Goal: Find specific page/section: Find specific page/section

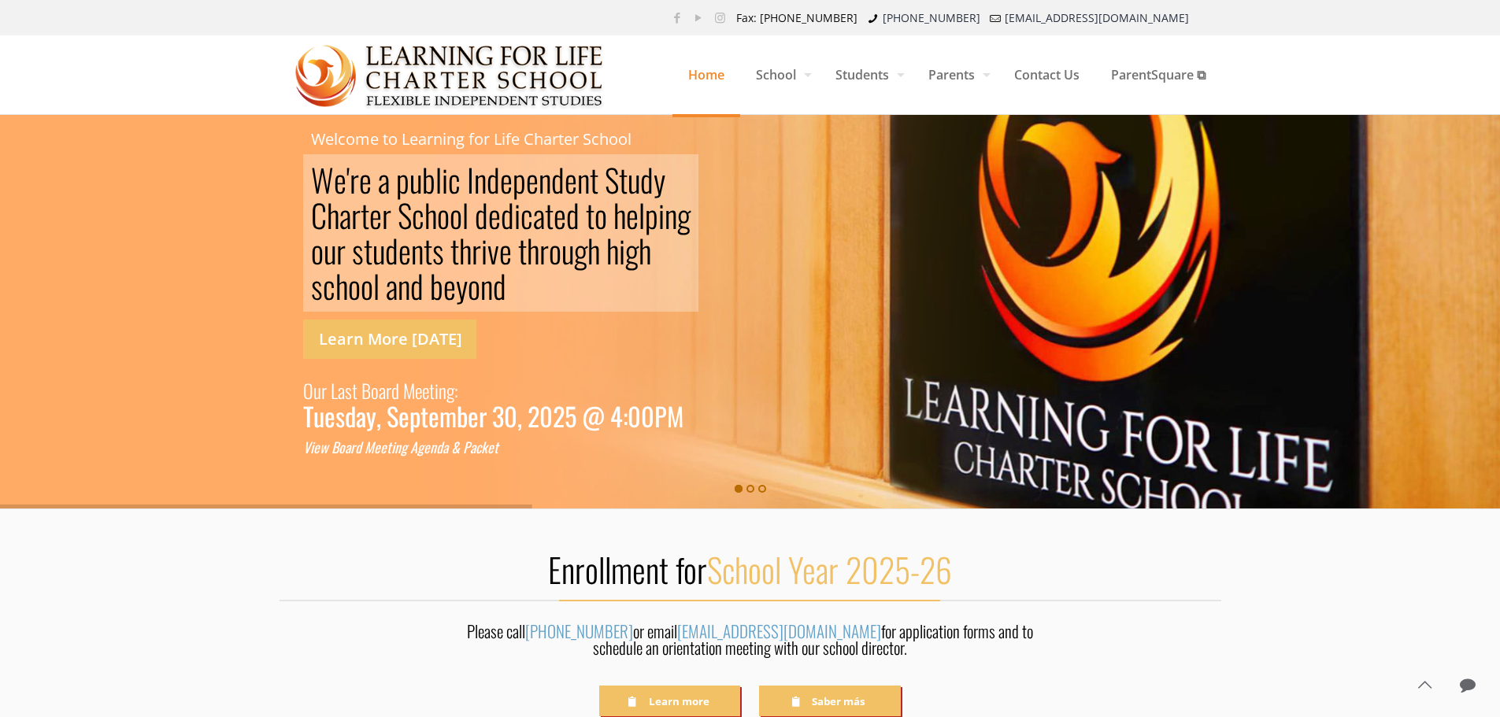
click at [336, 564] on h2 "Enrollment for School Year 2025-26" at bounding box center [749, 569] width 941 height 41
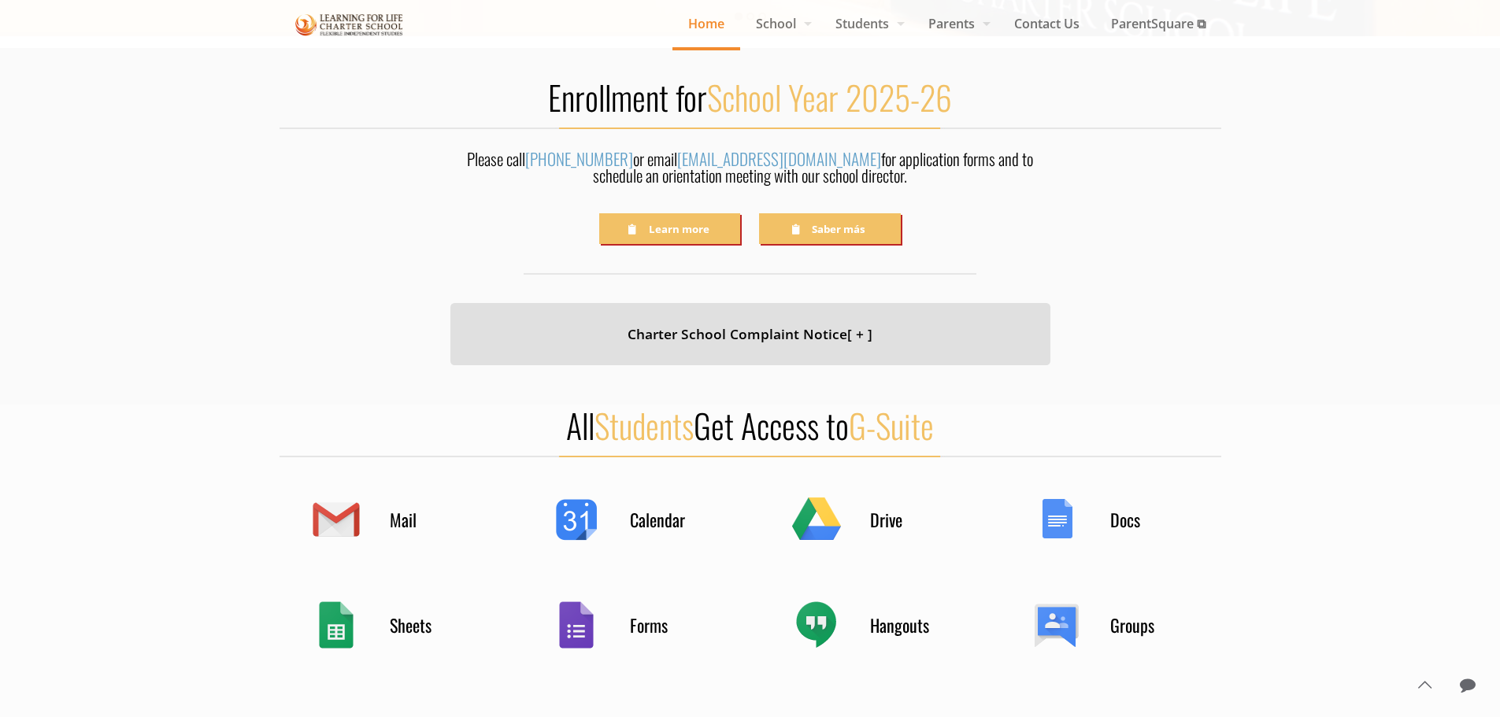
scroll to position [472, 0]
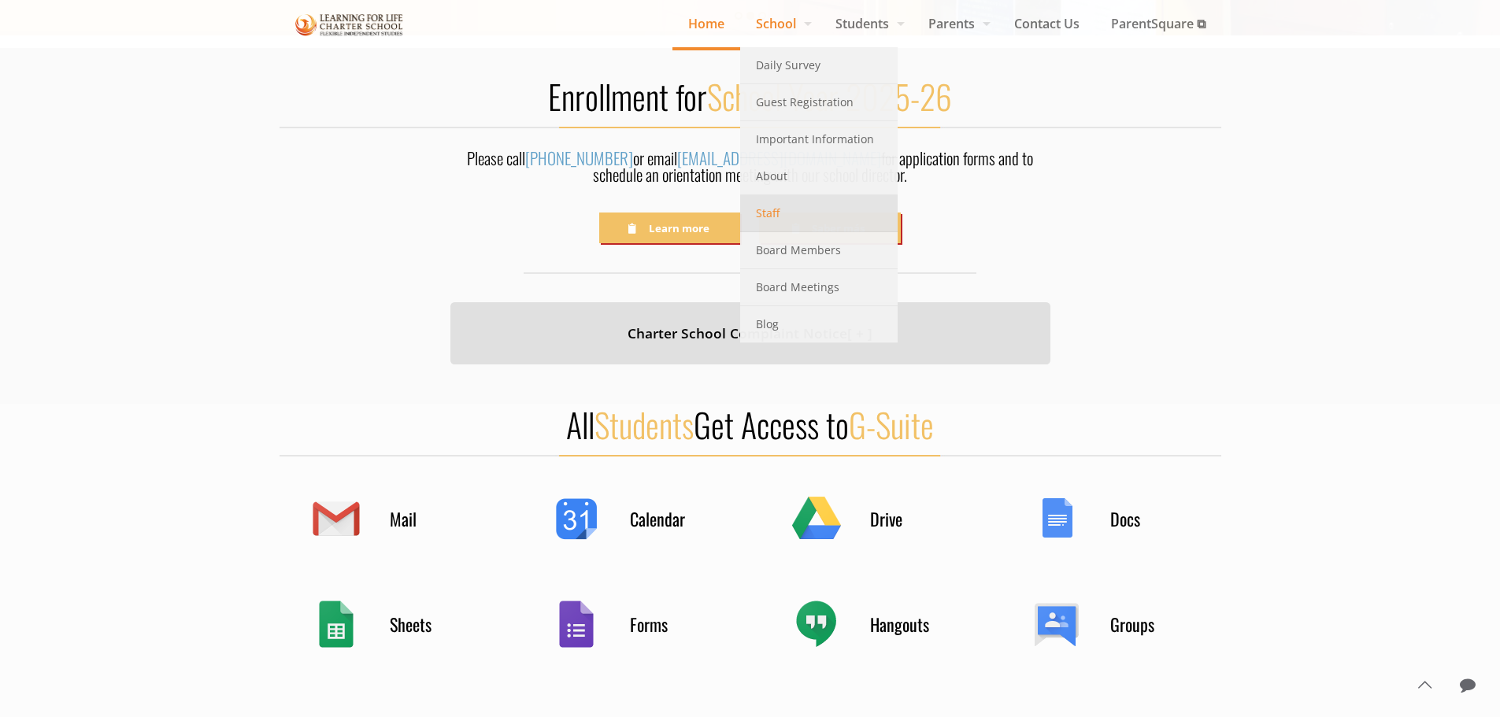
click at [820, 223] on link "Staff" at bounding box center [818, 213] width 157 height 37
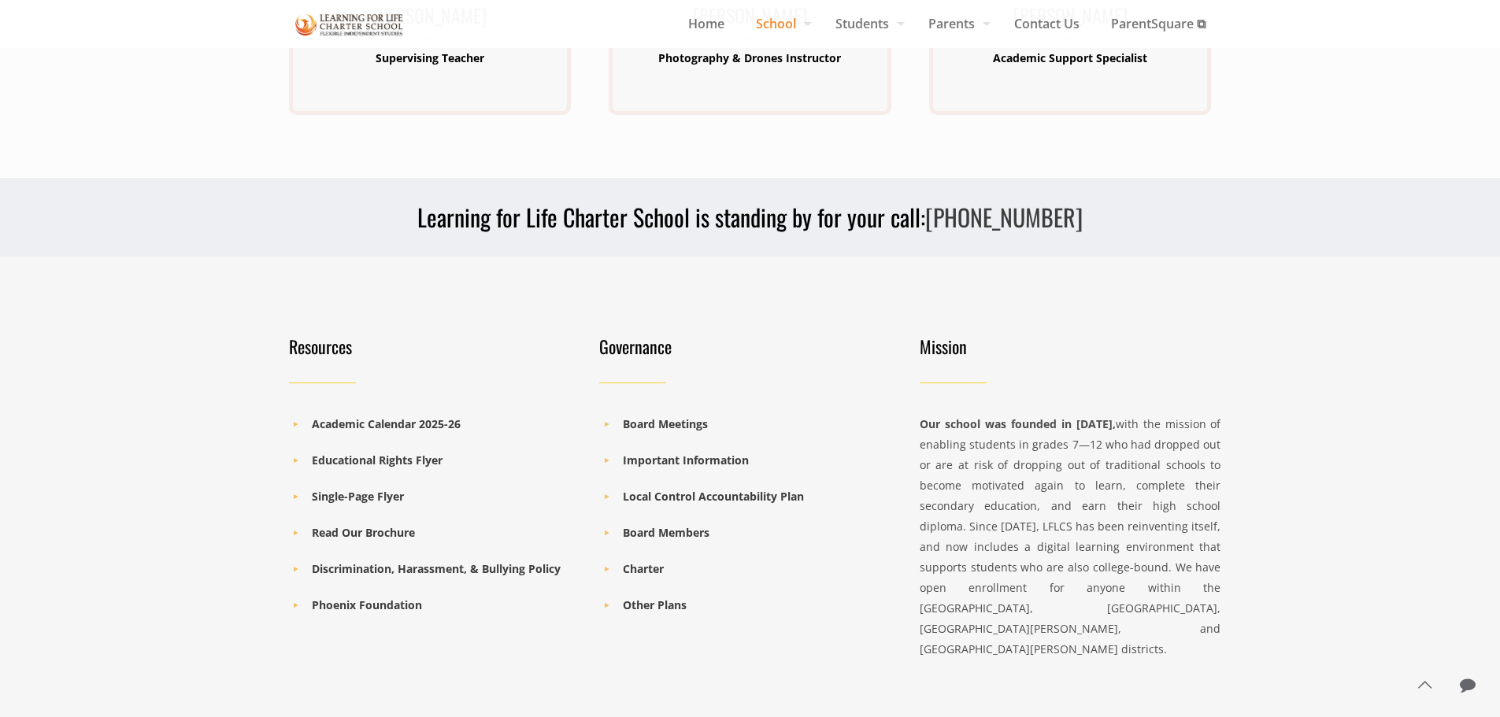
scroll to position [1023, 0]
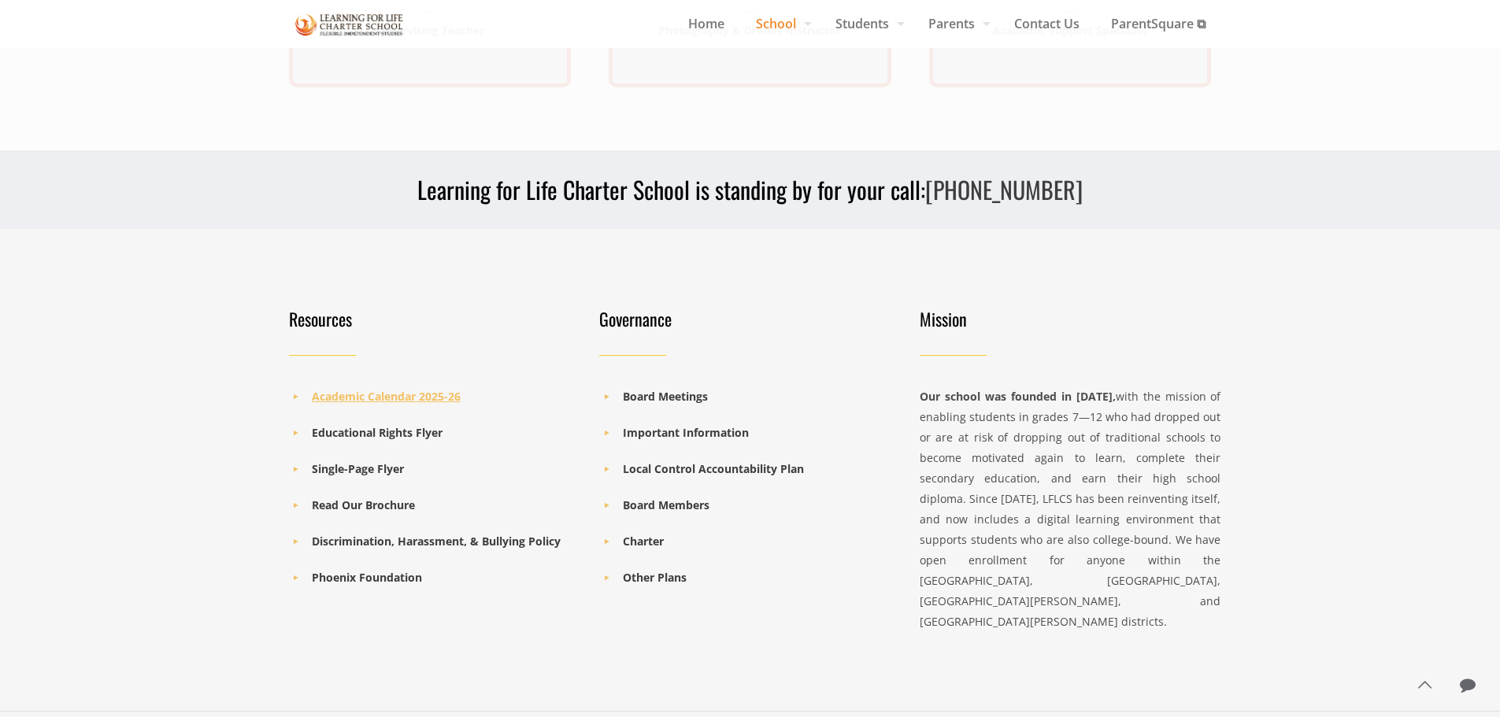
click at [375, 398] on b "Academic Calendar 2025-26" at bounding box center [386, 396] width 149 height 15
click at [367, 466] on b "Single-Page Flyer" at bounding box center [358, 468] width 92 height 15
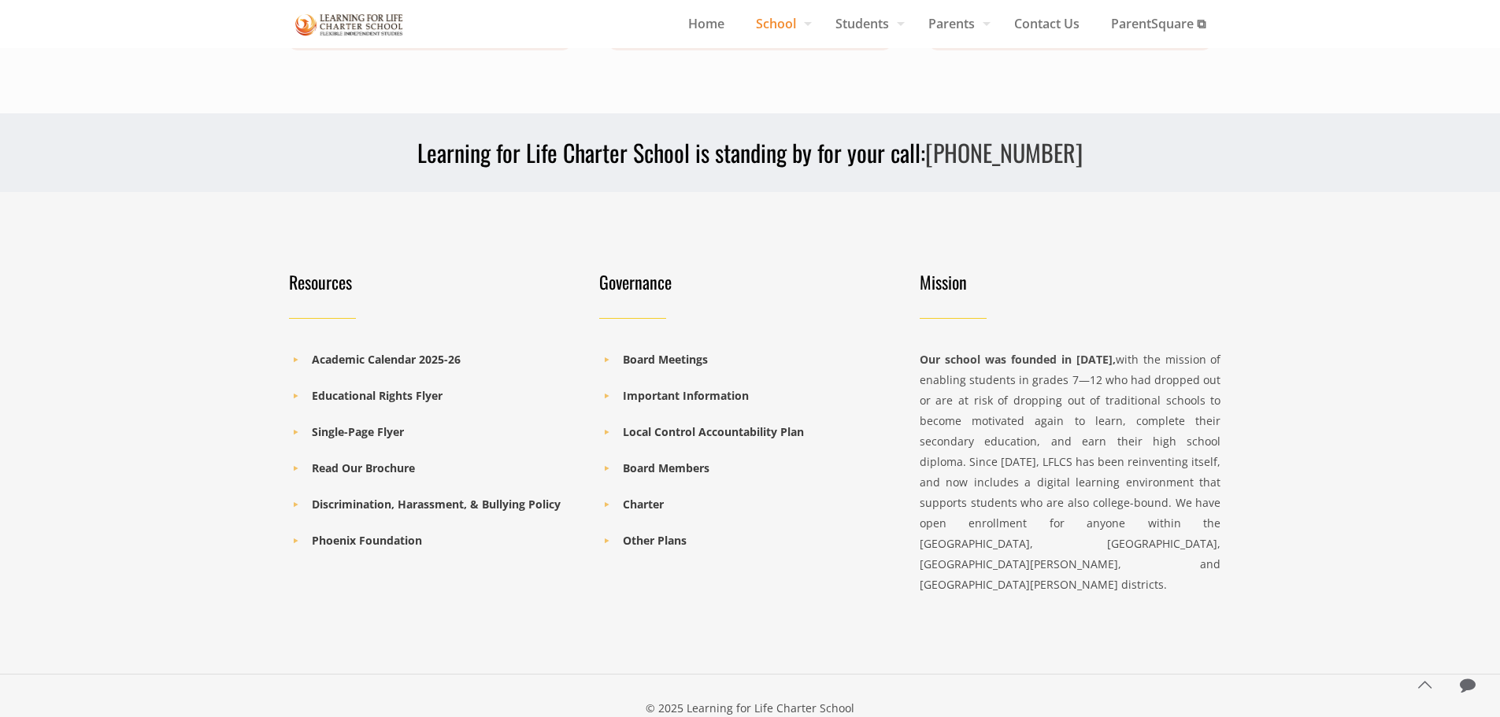
scroll to position [1096, 0]
